Goal: Task Accomplishment & Management: Manage account settings

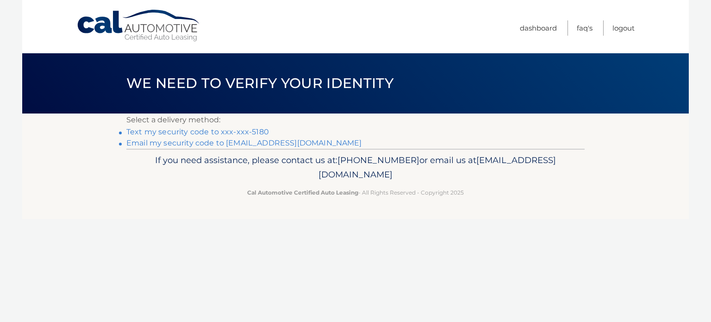
click at [245, 131] on link "Text my security code to xxx-xxx-5180" at bounding box center [197, 131] width 143 height 9
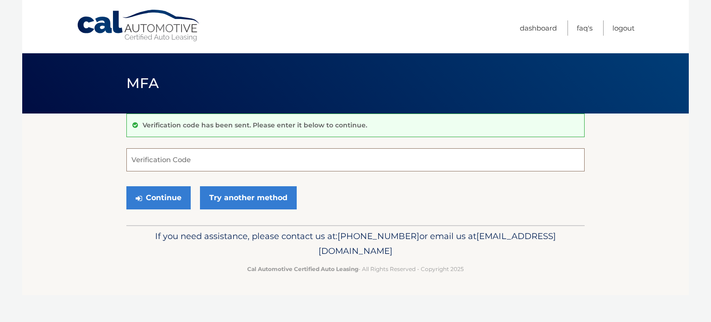
click at [203, 153] on input "Verification Code" at bounding box center [355, 159] width 458 height 23
type input "748577"
click at [180, 194] on button "Continue" at bounding box center [158, 197] width 64 height 23
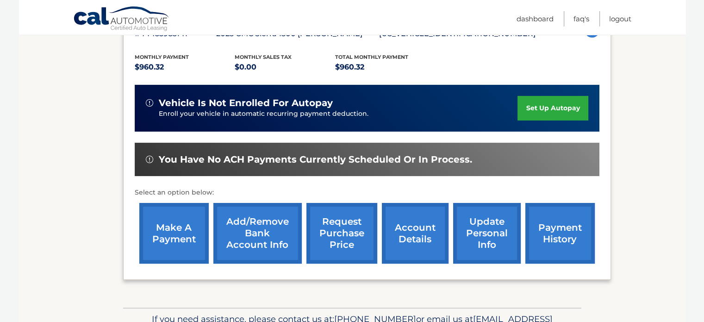
scroll to position [232, 0]
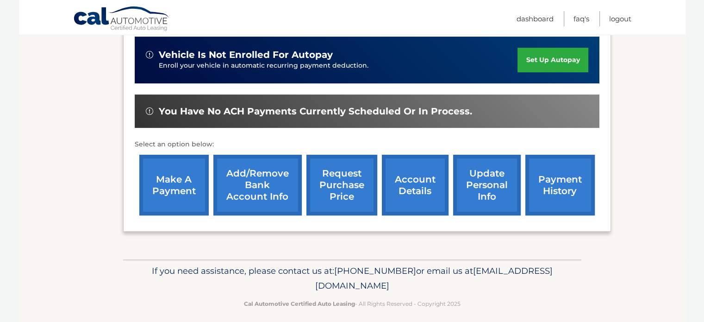
click at [170, 188] on link "make a payment" at bounding box center [173, 185] width 69 height 61
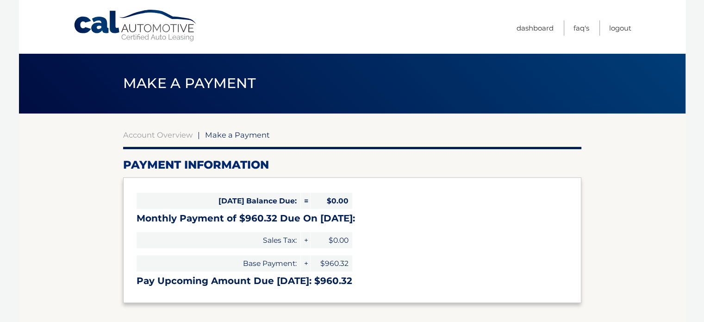
select select "OGUxOGFlNzMtMWQwZS00ZDA1LTkwZTMtYzk1YjdmNzE4YzJi"
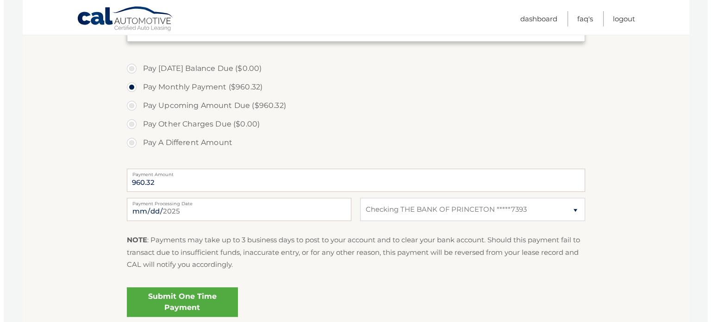
scroll to position [278, 0]
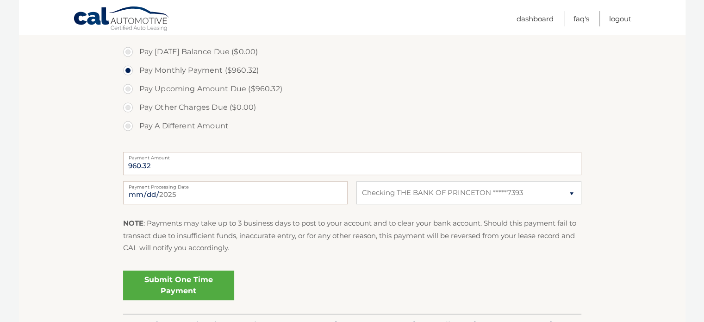
click at [194, 283] on link "Submit One Time Payment" at bounding box center [178, 285] width 111 height 30
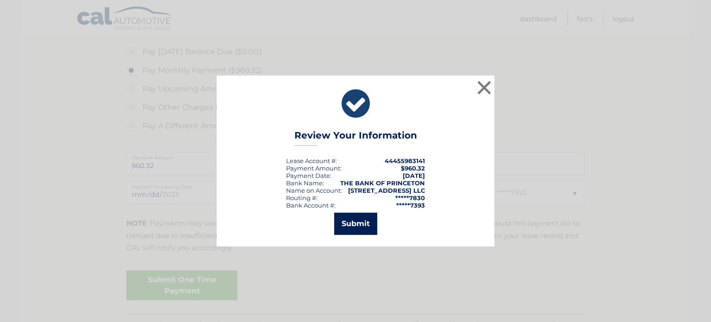
click at [358, 224] on button "Submit" at bounding box center [355, 224] width 43 height 22
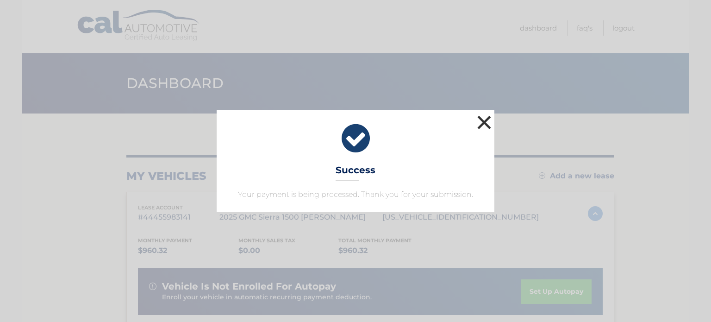
click at [485, 119] on button "×" at bounding box center [484, 122] width 19 height 19
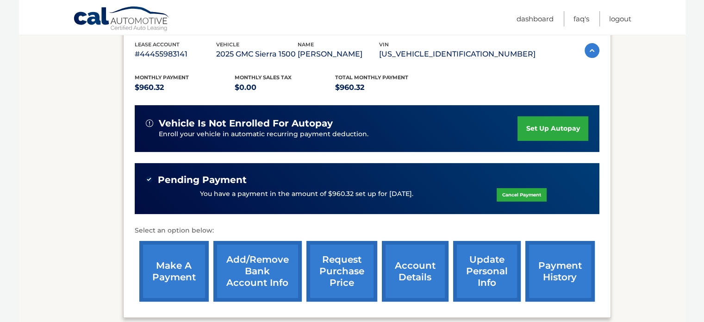
scroll to position [256, 0]
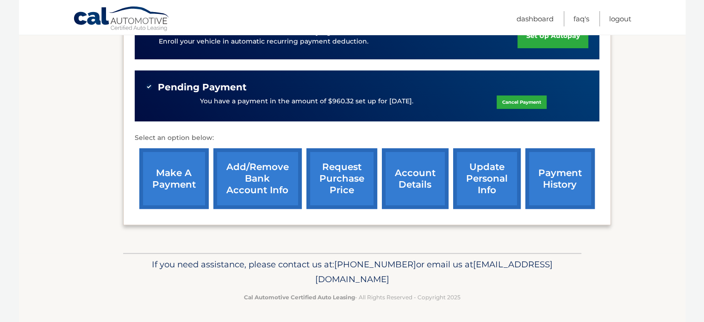
click at [550, 179] on link "payment history" at bounding box center [560, 178] width 69 height 61
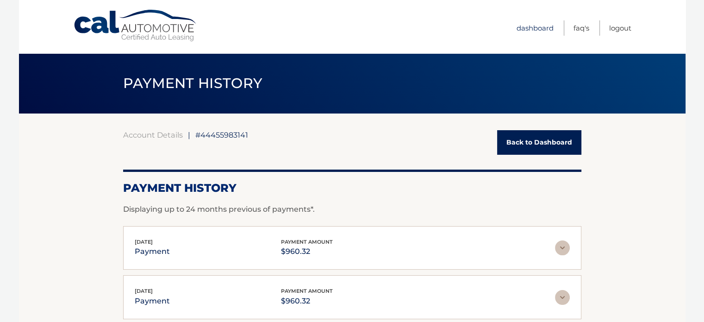
click at [533, 29] on link "Dashboard" at bounding box center [535, 27] width 37 height 15
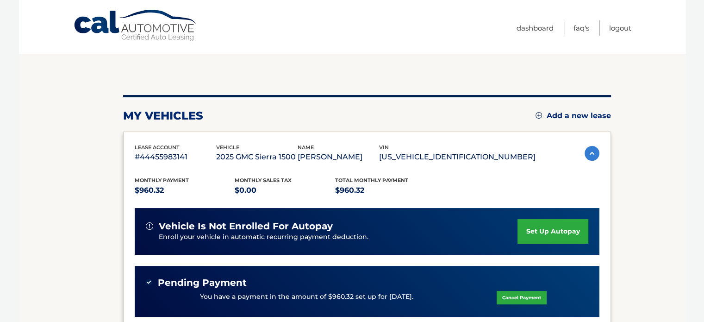
scroll to position [185, 0]
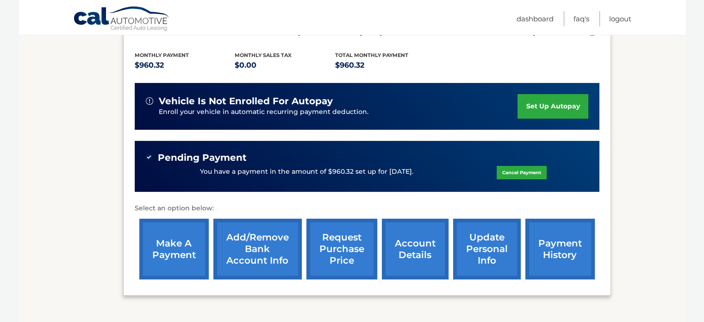
click at [180, 247] on link "make a payment" at bounding box center [173, 249] width 69 height 61
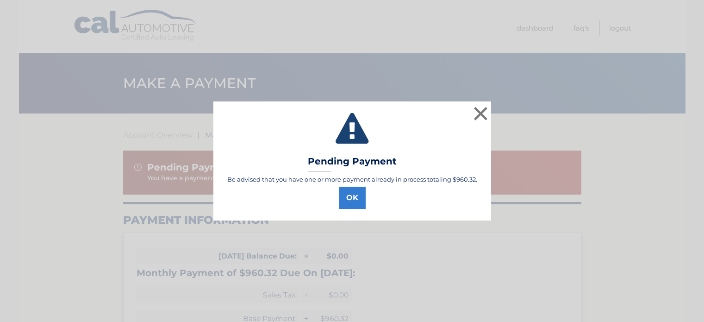
select select "OGUxOGFlNzMtMWQwZS00ZDA1LTkwZTMtYzk1YjdmNzE4YzJi"
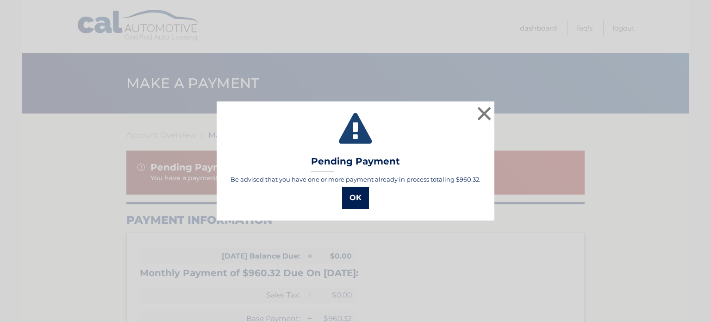
click at [361, 200] on button "OK" at bounding box center [355, 198] width 27 height 22
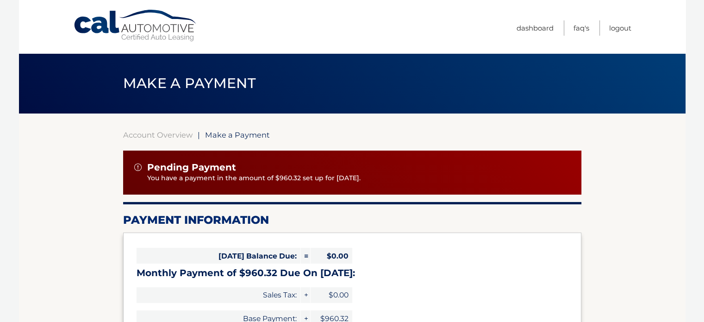
click at [248, 177] on p "You have a payment in the amount of $960.32 set up for 10/3/2025." at bounding box center [358, 178] width 423 height 10
click at [139, 166] on img at bounding box center [137, 166] width 7 height 7
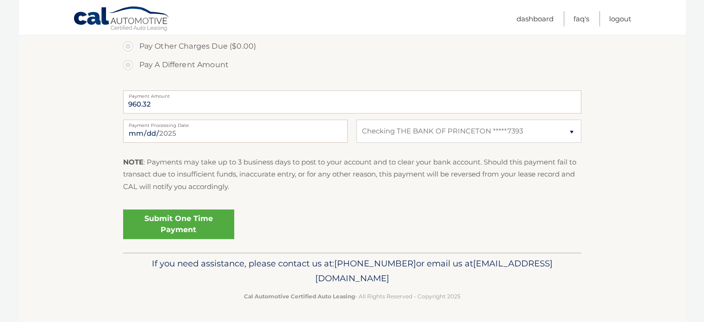
scroll to position [70, 0]
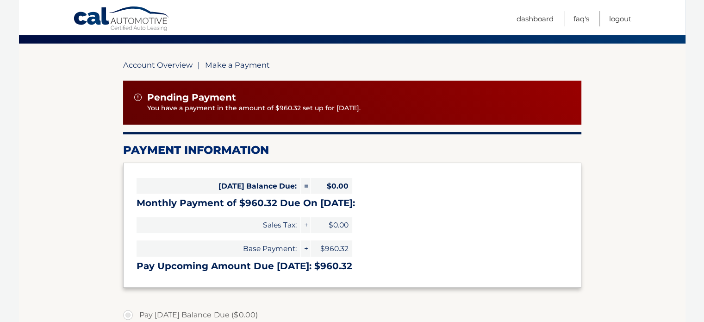
click at [163, 64] on link "Account Overview" at bounding box center [157, 64] width 69 height 9
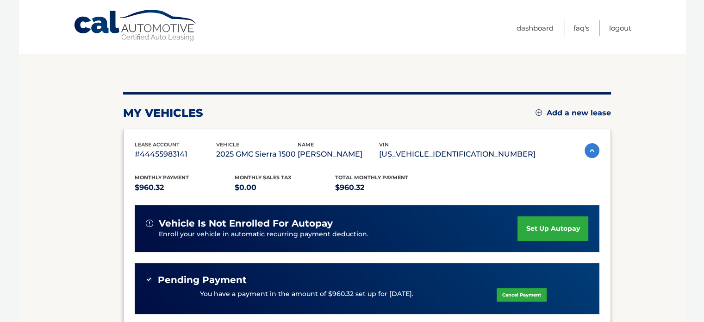
scroll to position [232, 0]
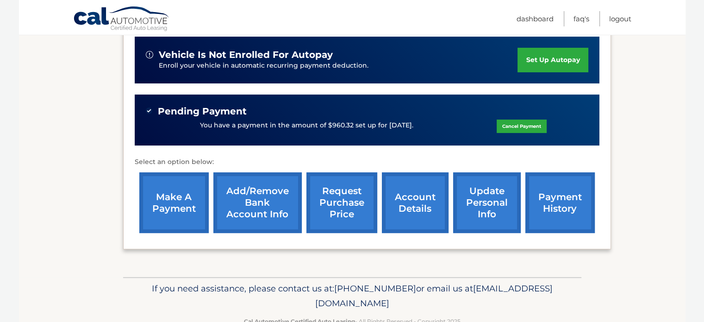
click at [529, 125] on link "Cancel Payment" at bounding box center [522, 125] width 50 height 13
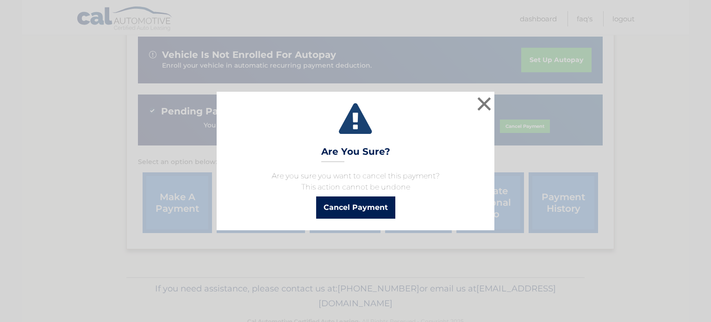
click at [361, 206] on button "Cancel Payment" at bounding box center [355, 207] width 79 height 22
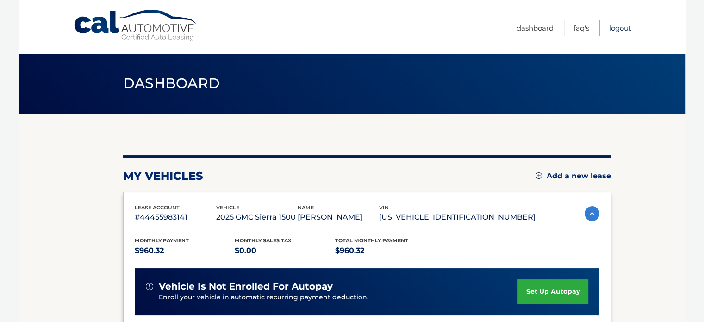
click at [609, 26] on link "Logout" at bounding box center [620, 27] width 22 height 15
